Goal: Information Seeking & Learning: Check status

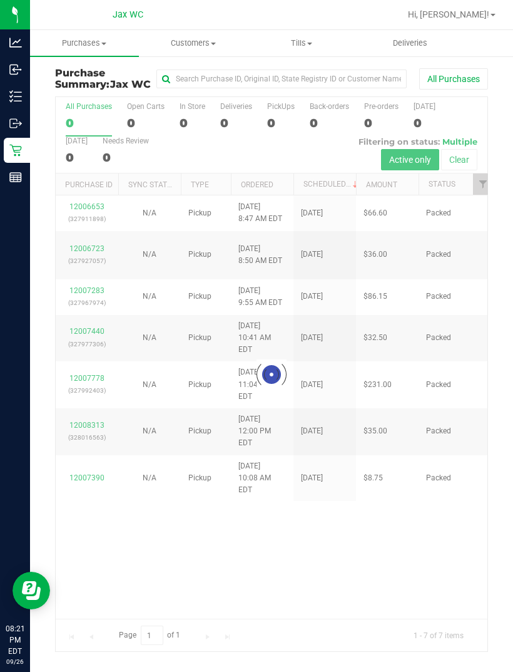
click at [2, 70] on link "Inbound" at bounding box center [15, 70] width 30 height 27
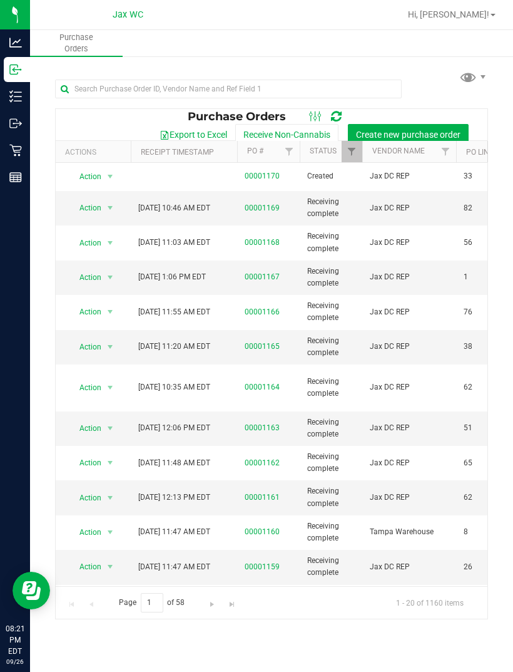
click at [260, 172] on link "00001170" at bounding box center [262, 175] width 35 height 9
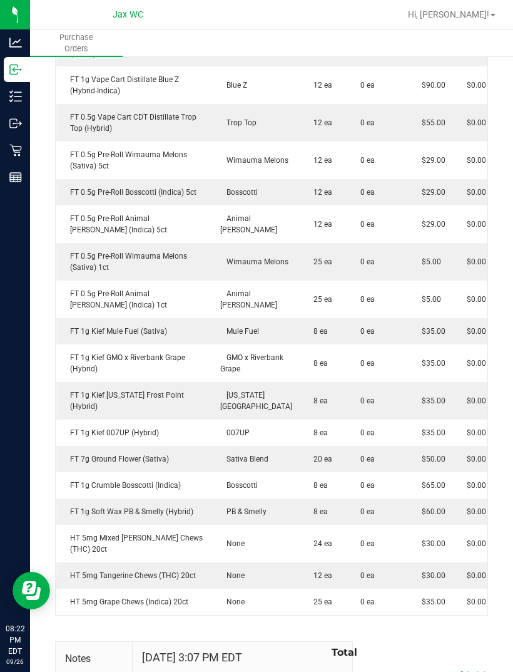
scroll to position [869, 0]
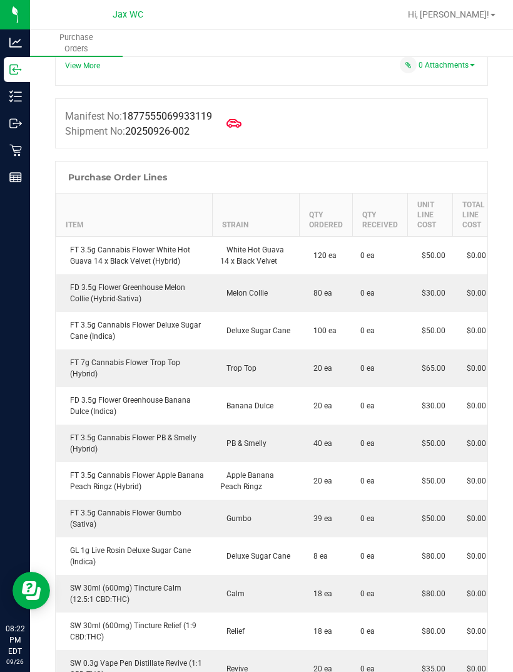
click at [18, 95] on icon at bounding box center [15, 96] width 13 height 13
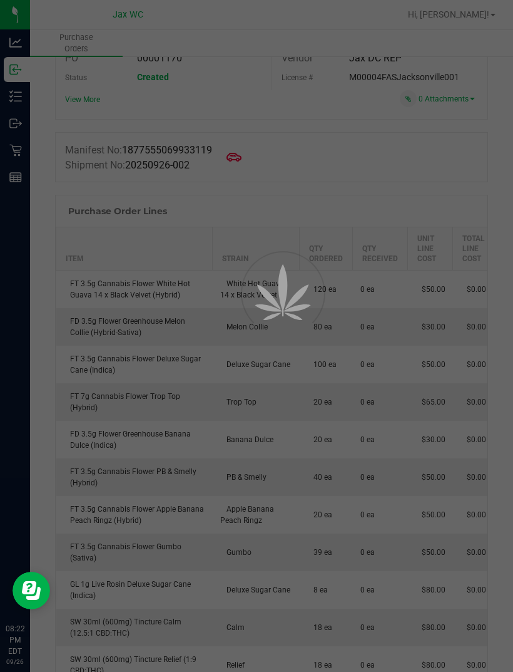
click at [0, 0] on p "Inventory" at bounding box center [0, 0] width 0 height 0
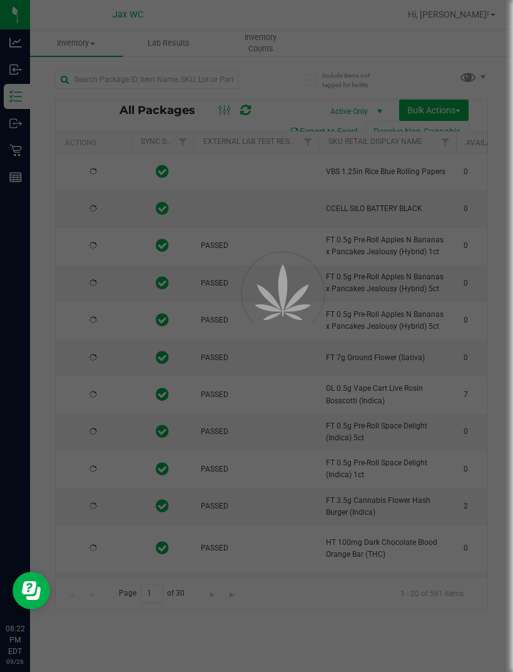
type input "[DATE]"
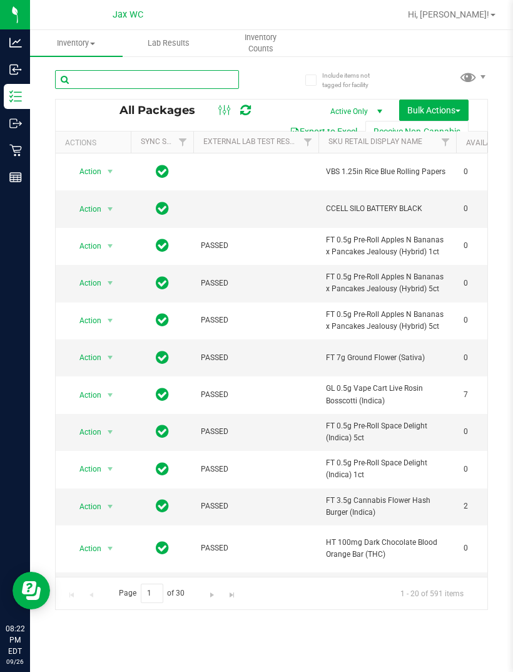
click at [160, 77] on input "text" at bounding box center [147, 79] width 184 height 19
type input "Mbl"
